Goal: Task Accomplishment & Management: Manage account settings

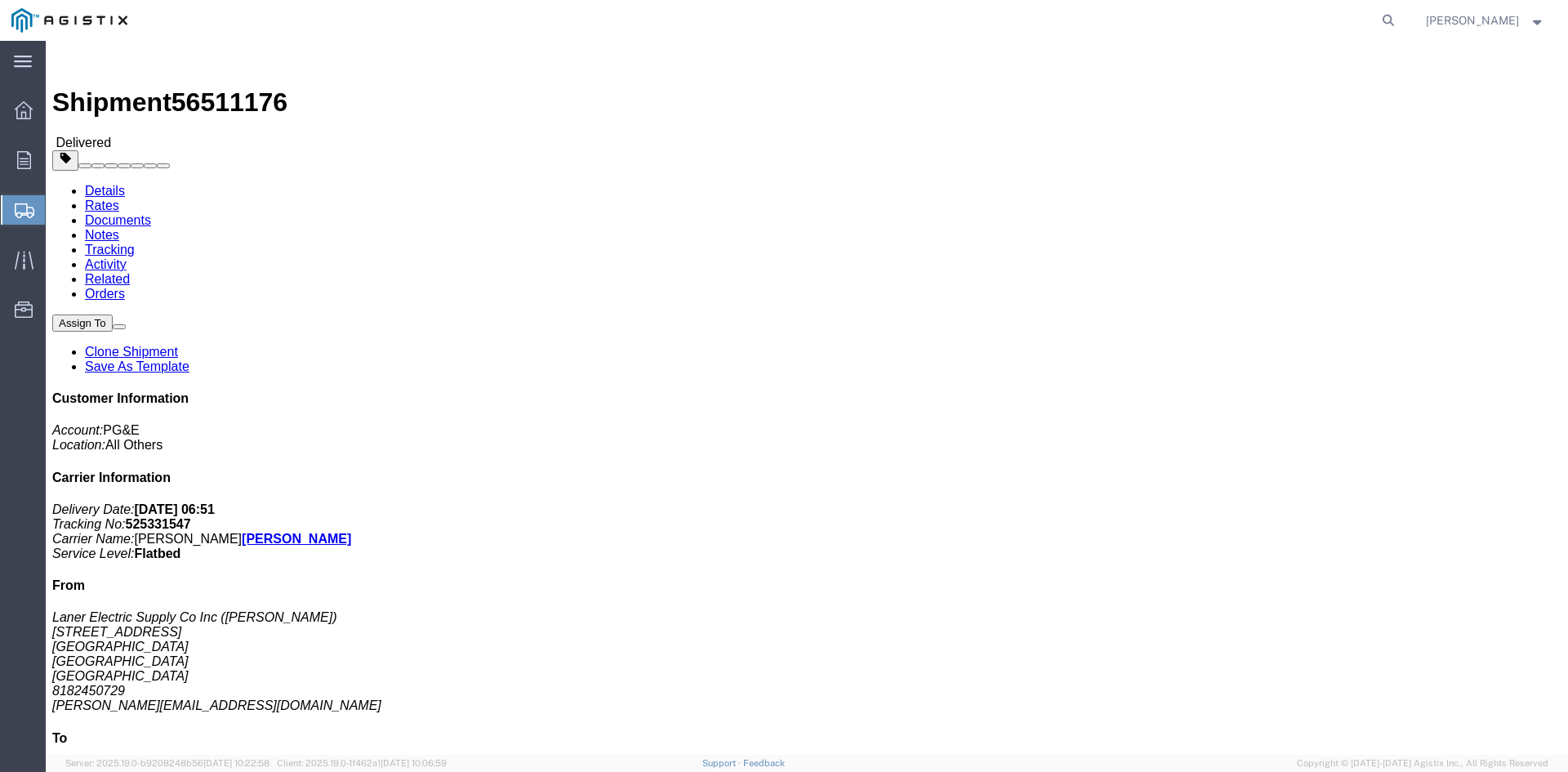
click at [58, 212] on span "Shipments" at bounding box center [51, 210] width 13 height 33
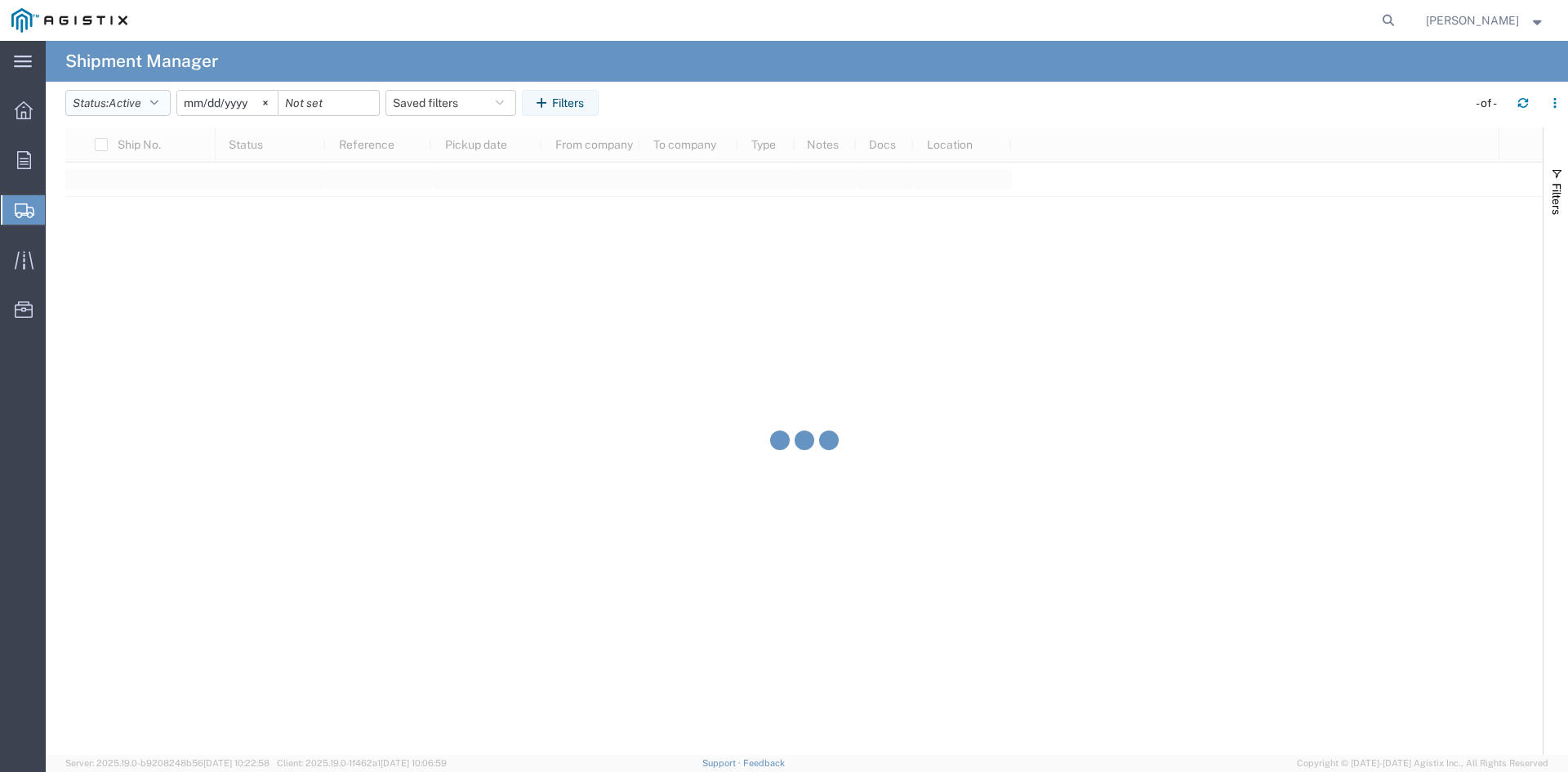
click at [114, 101] on span "Active" at bounding box center [125, 102] width 33 height 13
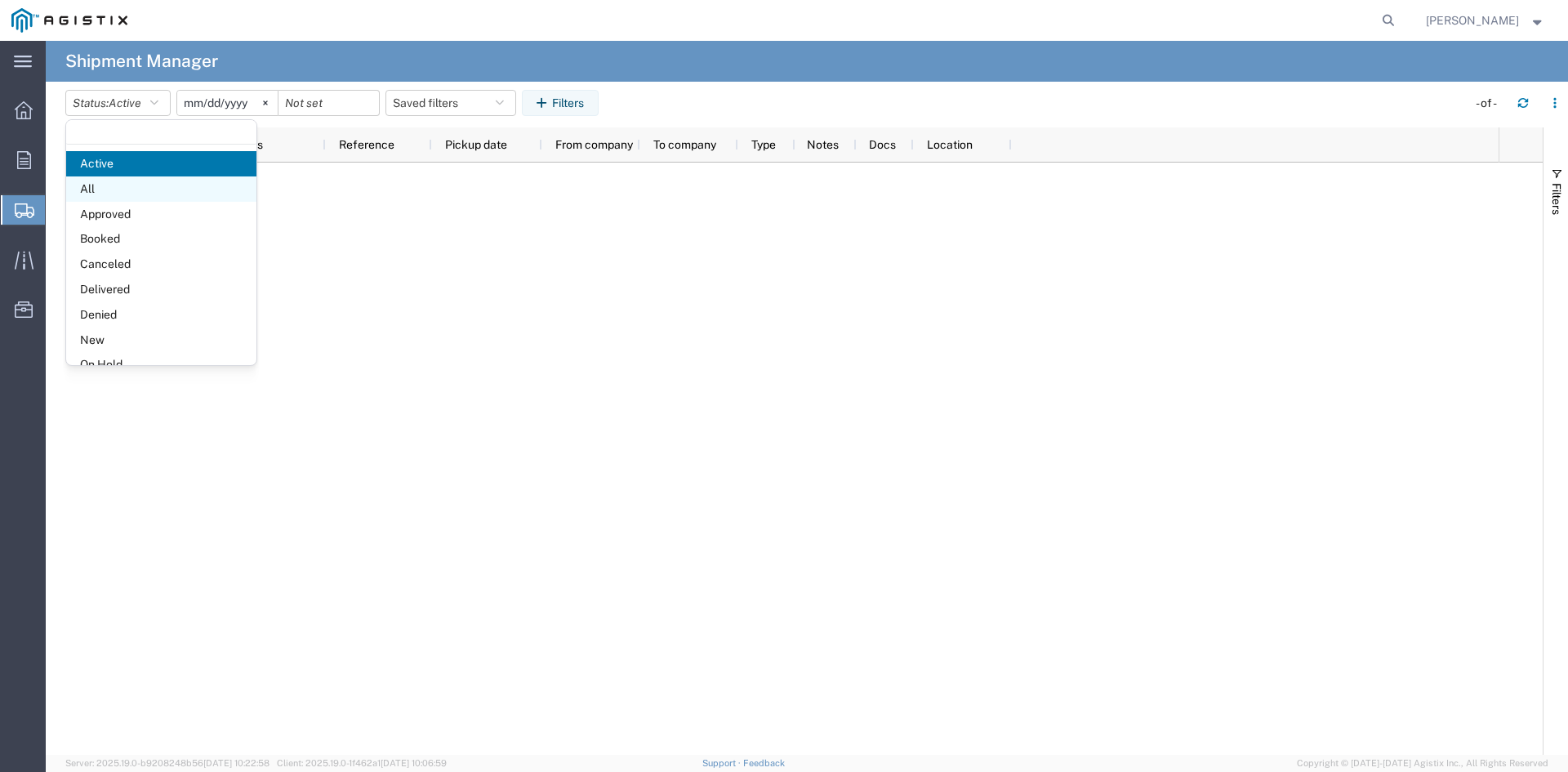
click at [143, 197] on span "All" at bounding box center [161, 189] width 190 height 26
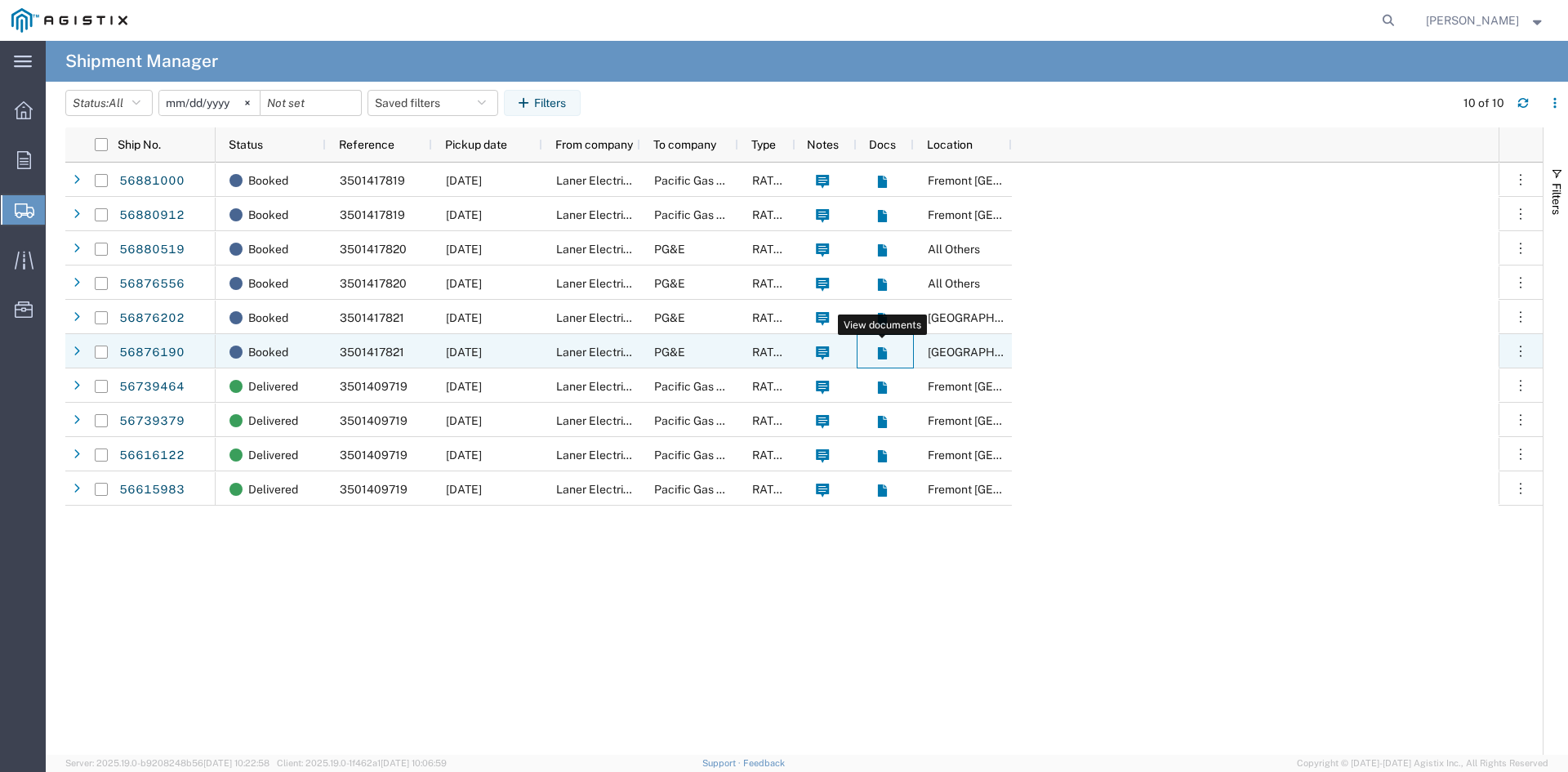
click at [884, 350] on icon at bounding box center [885, 349] width 4 height 4
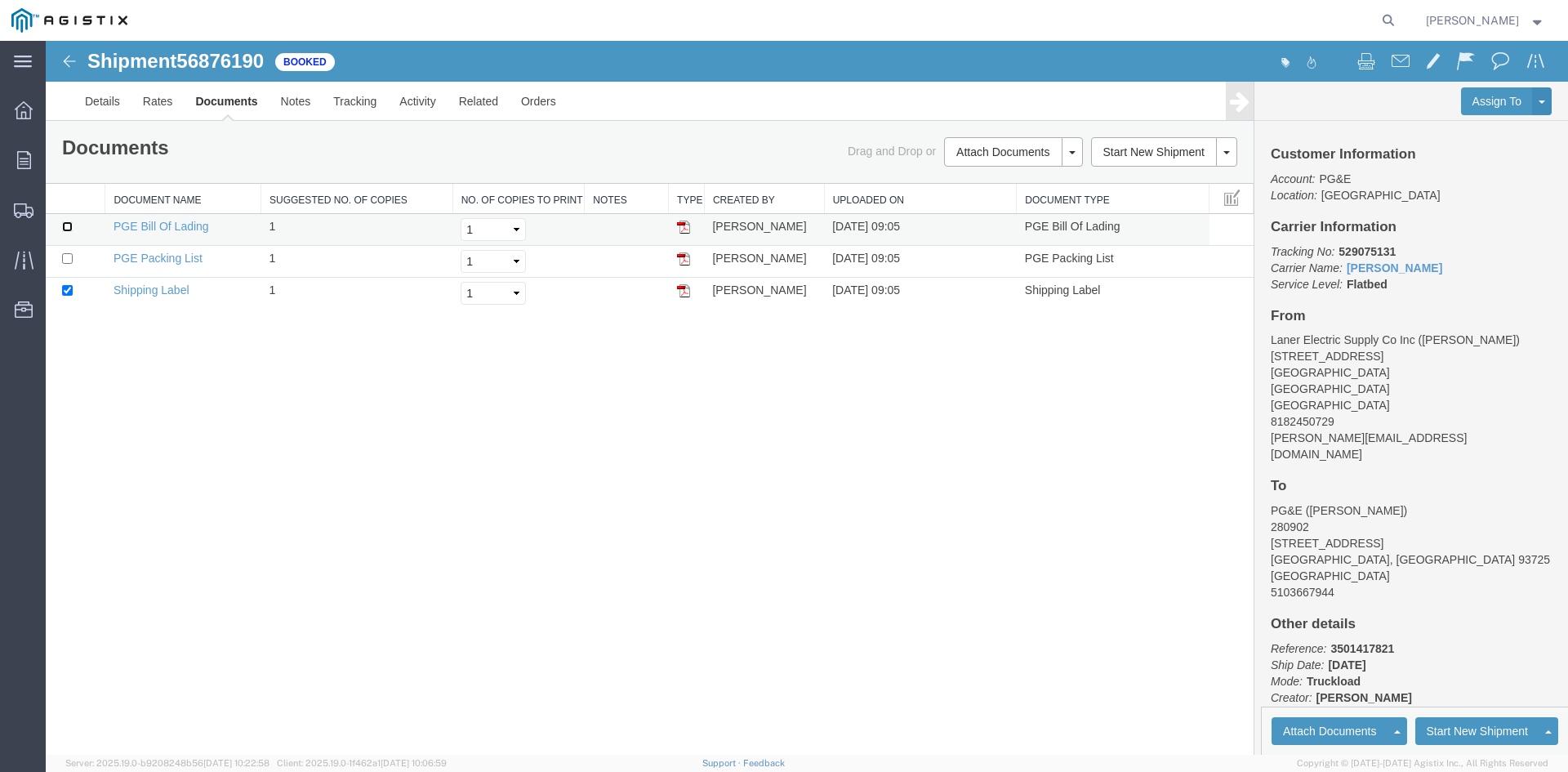
click at [71, 227] on input "checkbox" at bounding box center [68, 227] width 11 height 11
checkbox input "true"
click at [69, 257] on input "checkbox" at bounding box center [68, 259] width 11 height 11
checkbox input "true"
click at [683, 289] on img at bounding box center [683, 291] width 13 height 13
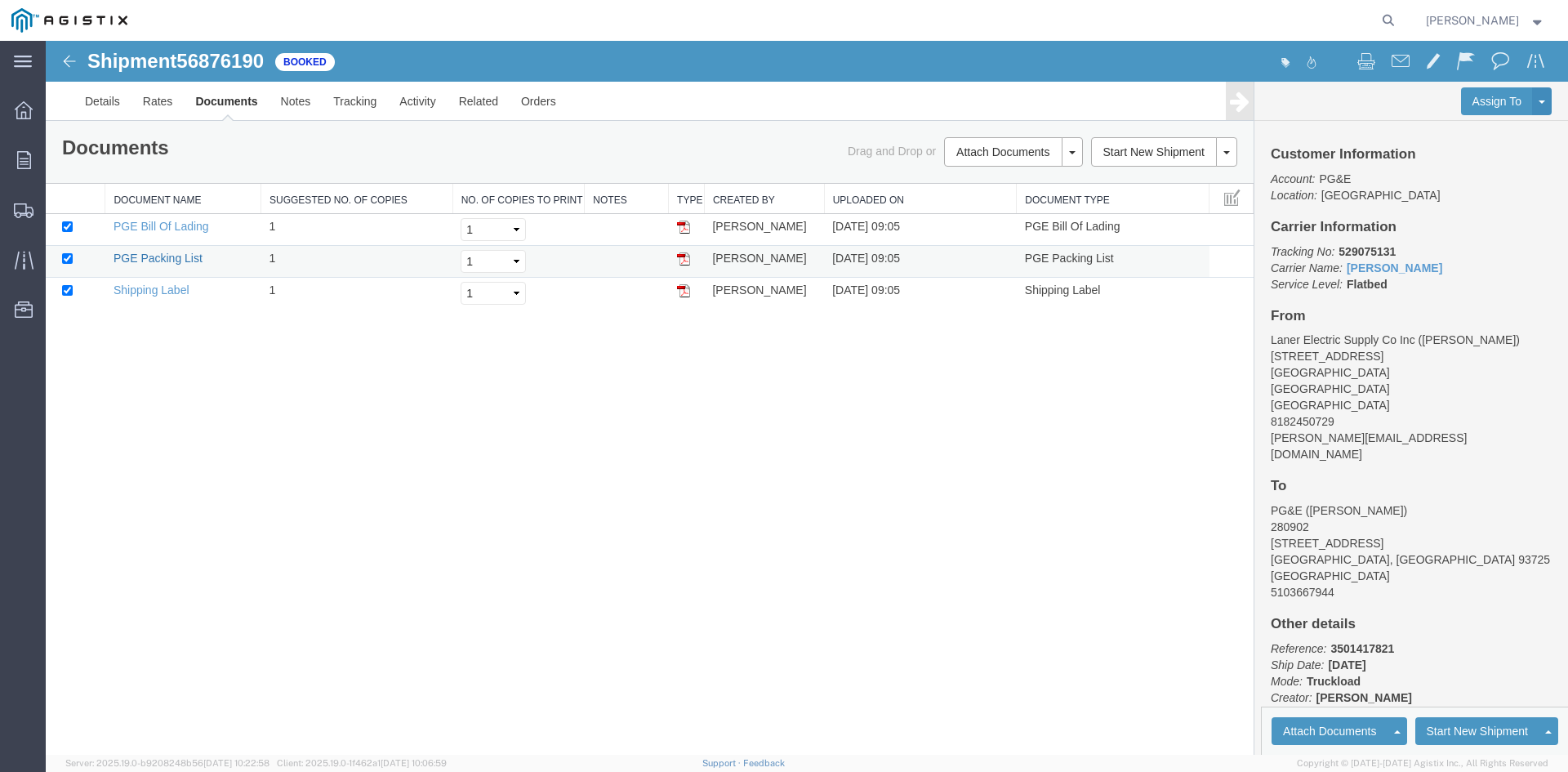
click at [184, 258] on link "PGE Packing List" at bounding box center [157, 258] width 89 height 13
drag, startPoint x: 182, startPoint y: 225, endPoint x: 643, endPoint y: 290, distance: 465.6
click at [182, 225] on link "PGE Bill Of Lading" at bounding box center [161, 226] width 96 height 13
click at [168, 262] on link "PGE Packing List" at bounding box center [157, 258] width 89 height 13
click at [985, 274] on link "Print All Labels" at bounding box center [1012, 277] width 143 height 25
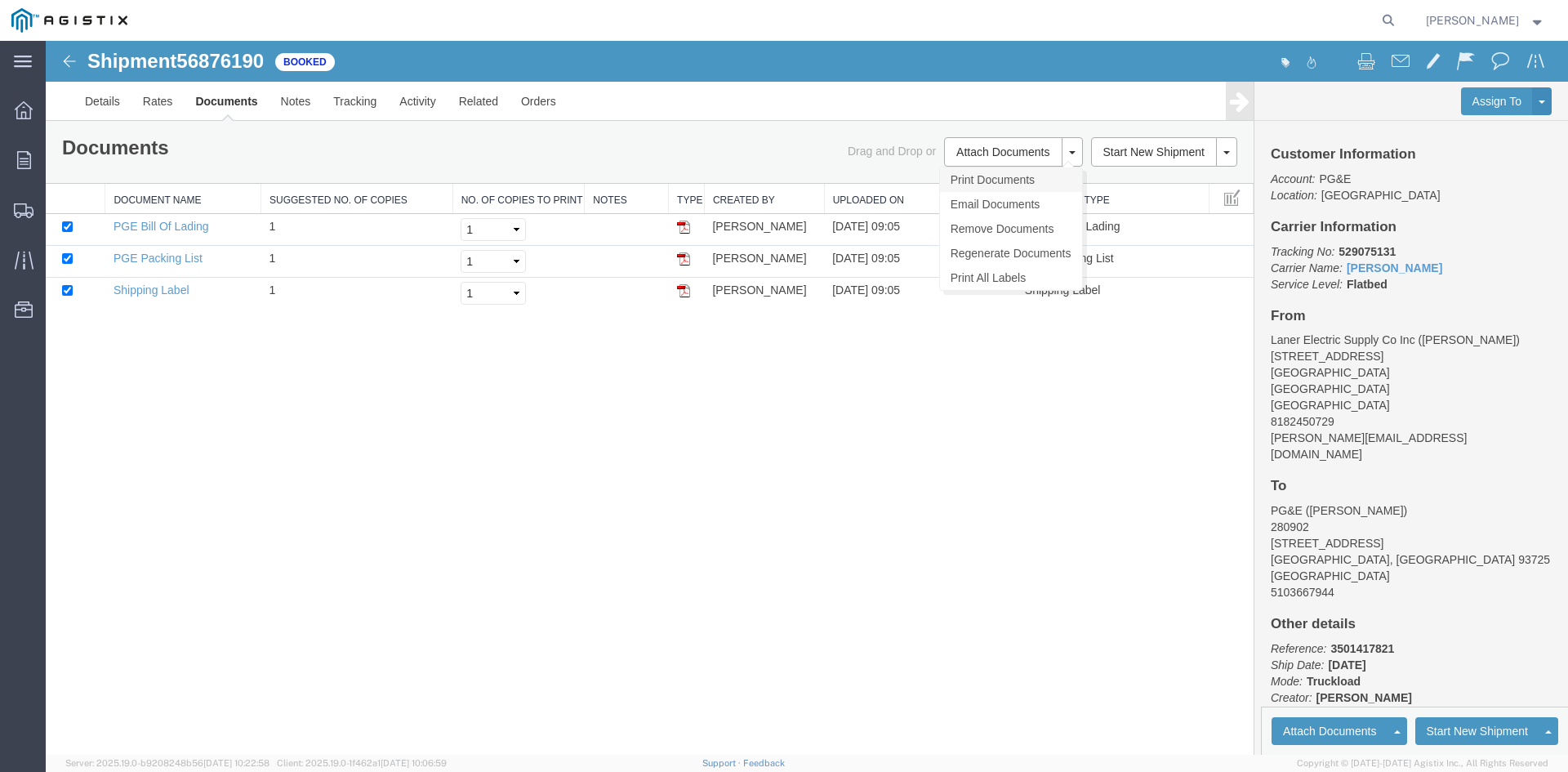
click at [1026, 181] on link "Print Documents" at bounding box center [1012, 179] width 143 height 25
click at [972, 184] on link "Print Documents" at bounding box center [1012, 179] width 143 height 25
click at [398, 355] on div "Shipment 56876190 3 of 3 Booked Details Rates Documents Notes Tracking Activity…" at bounding box center [807, 397] width 1522 height 714
click at [69, 52] on img at bounding box center [69, 60] width 19 height 19
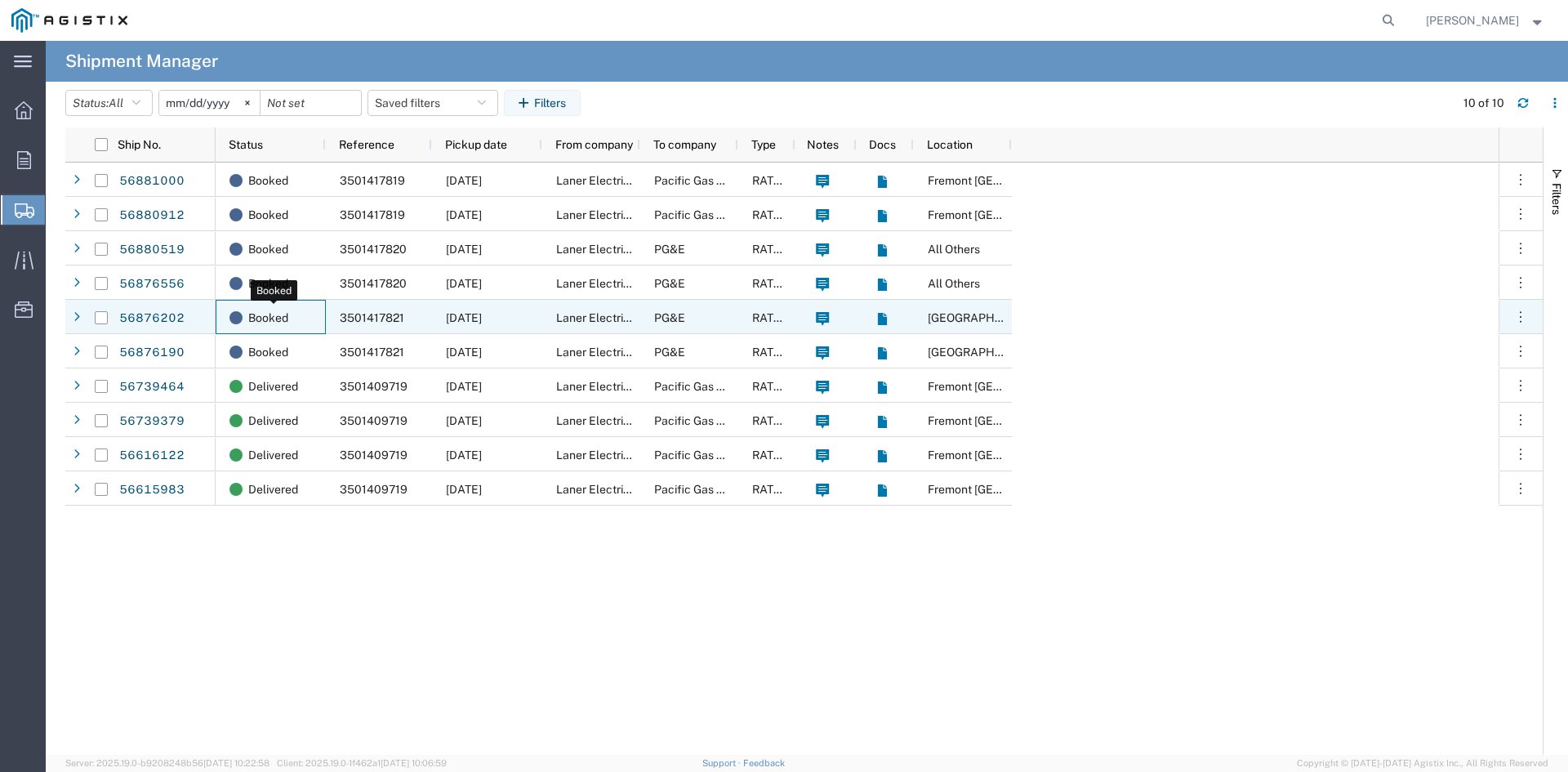
click at [262, 315] on span "Booked" at bounding box center [269, 318] width 40 height 35
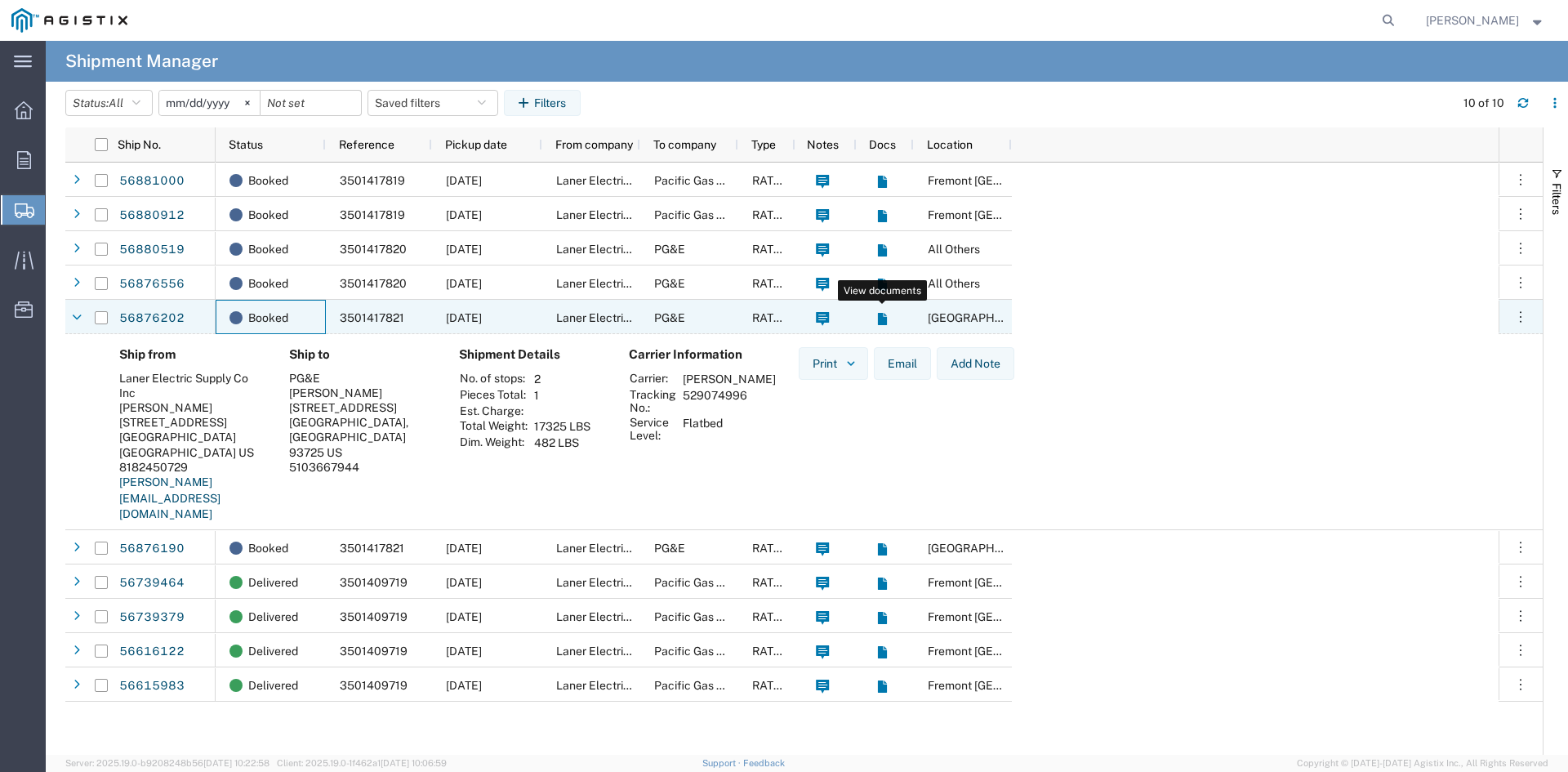
click at [881, 317] on icon at bounding box center [882, 318] width 9 height 12
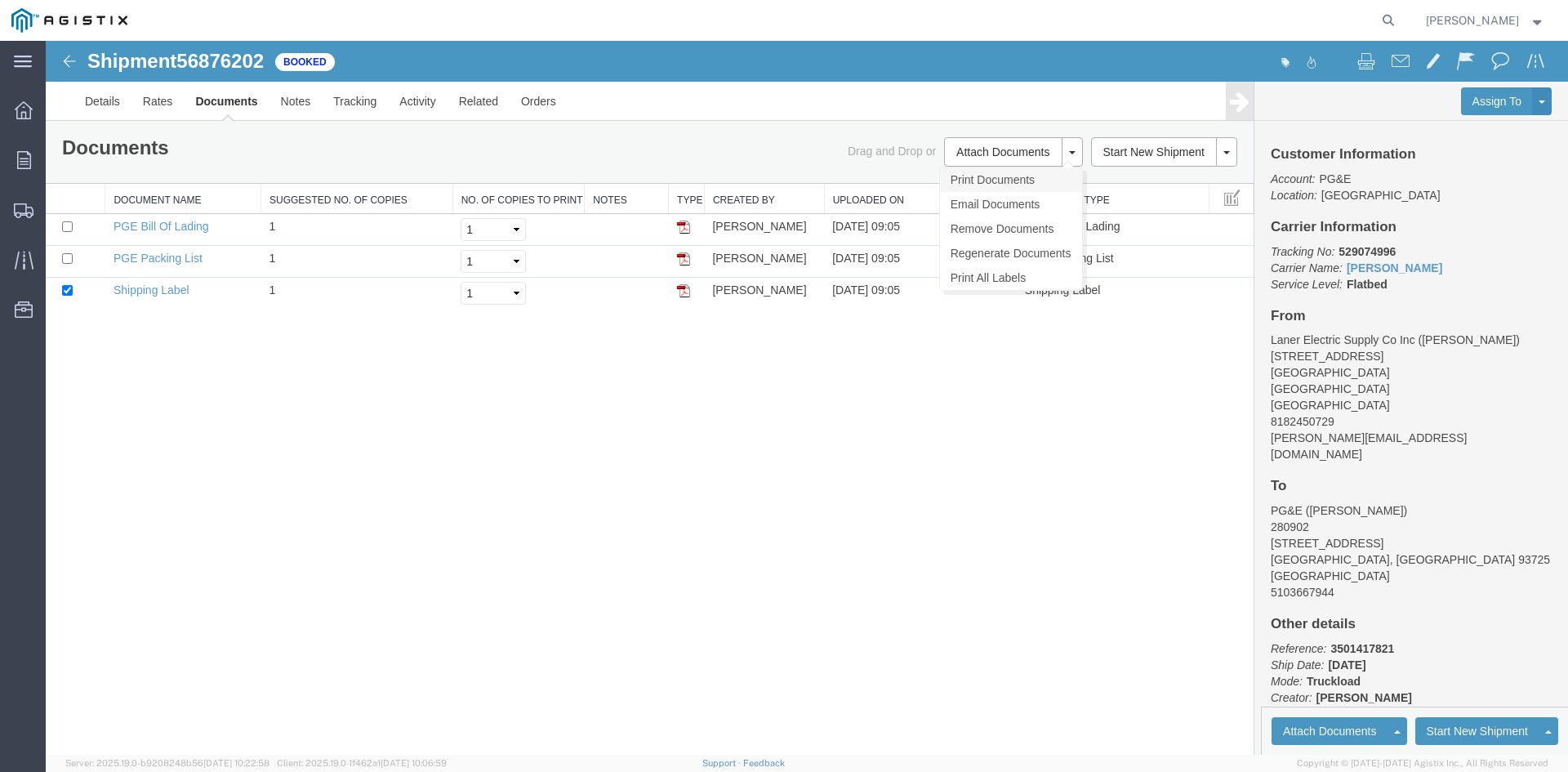
click at [1007, 183] on link "Print Documents" at bounding box center [1012, 179] width 143 height 25
click at [64, 227] on input "checkbox" at bounding box center [68, 227] width 11 height 11
checkbox input "true"
click at [69, 263] on input "checkbox" at bounding box center [68, 259] width 11 height 11
checkbox input "true"
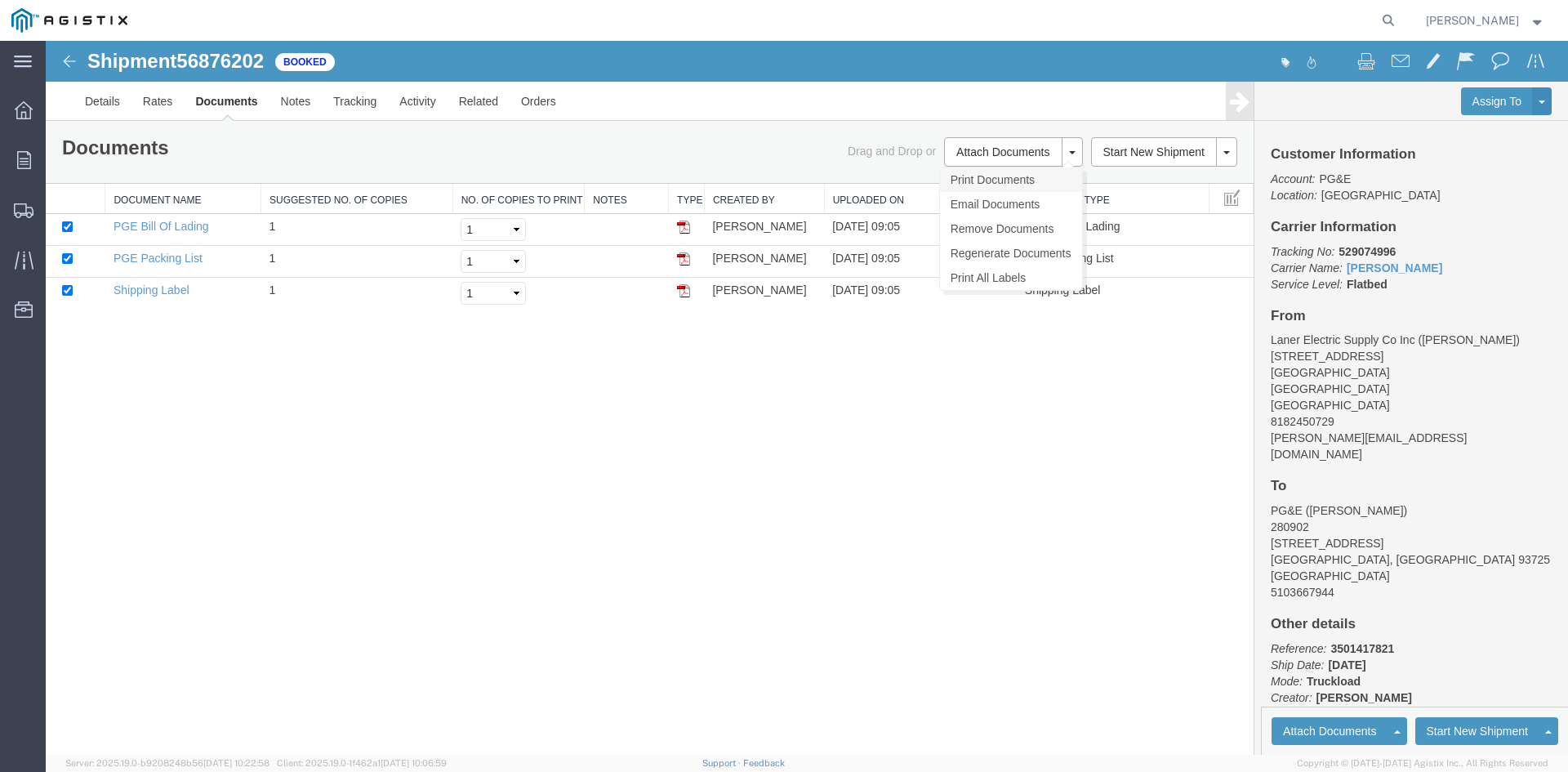
click at [1001, 175] on link "Print Documents" at bounding box center [1012, 179] width 143 height 25
click at [71, 63] on img at bounding box center [69, 60] width 19 height 19
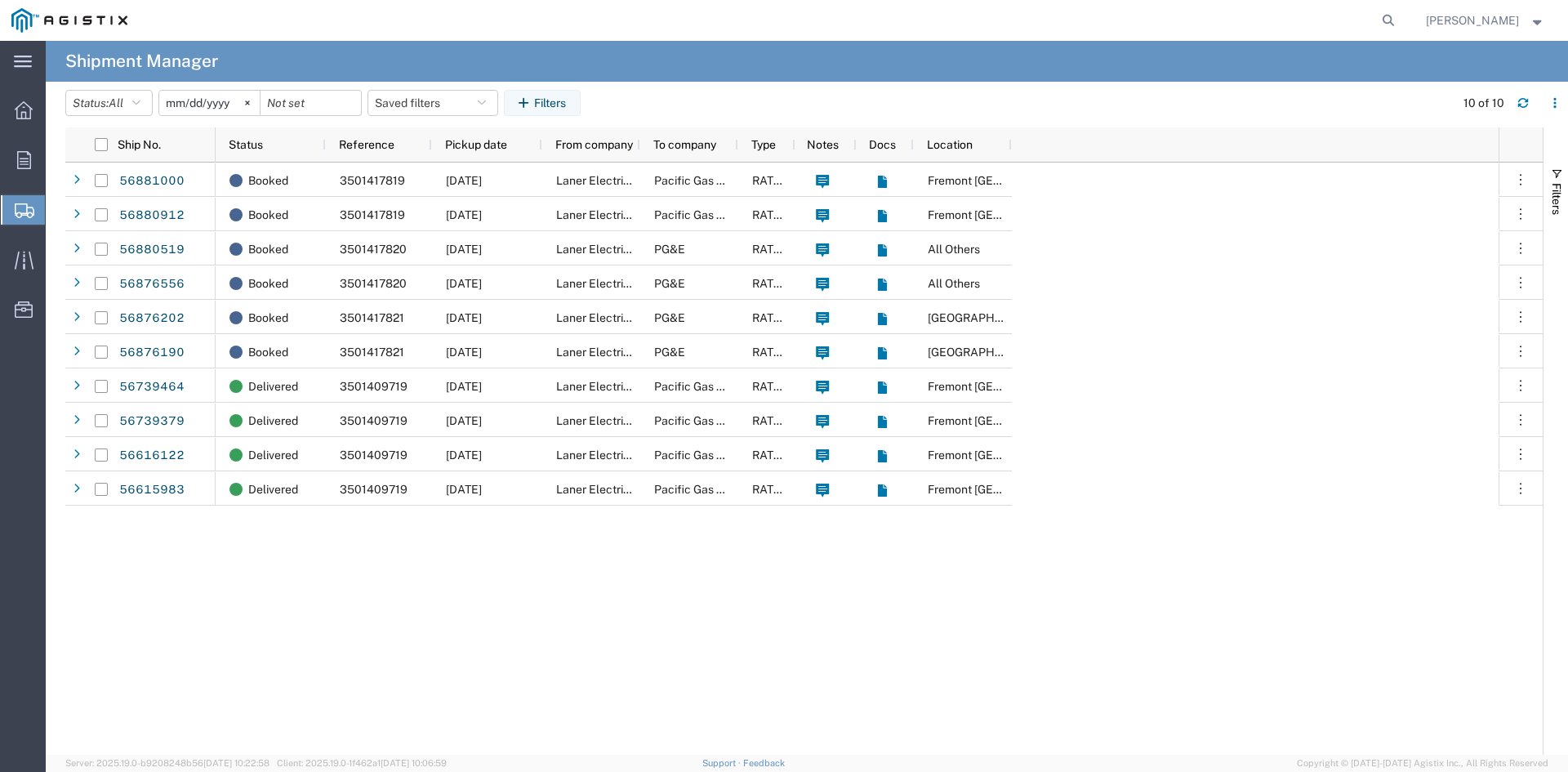
click at [1510, 18] on span "[PERSON_NAME]" at bounding box center [1473, 21] width 93 height 18
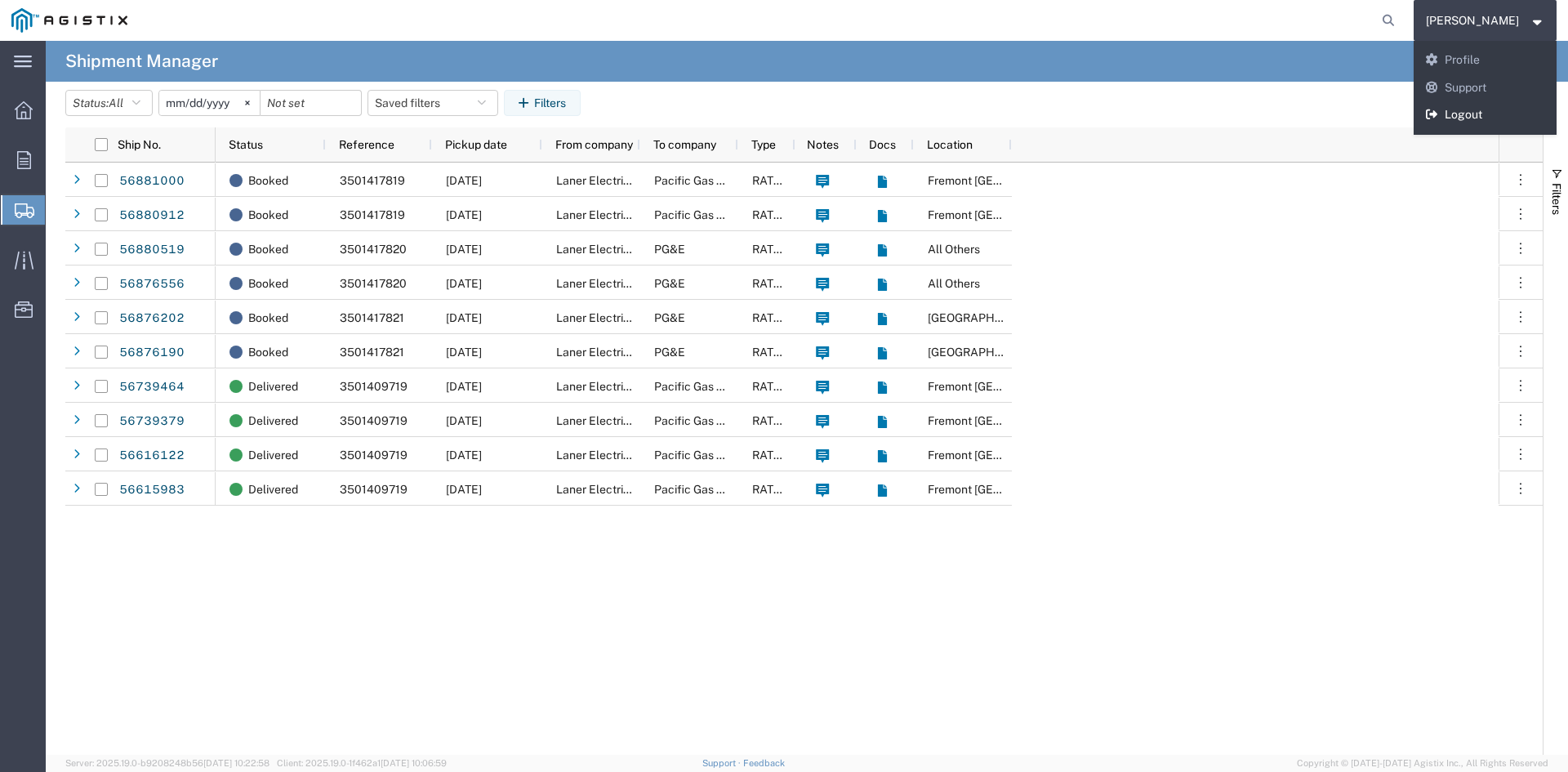
click at [1523, 116] on link "Logout" at bounding box center [1485, 115] width 143 height 27
